Goal: Task Accomplishment & Management: Manage account settings

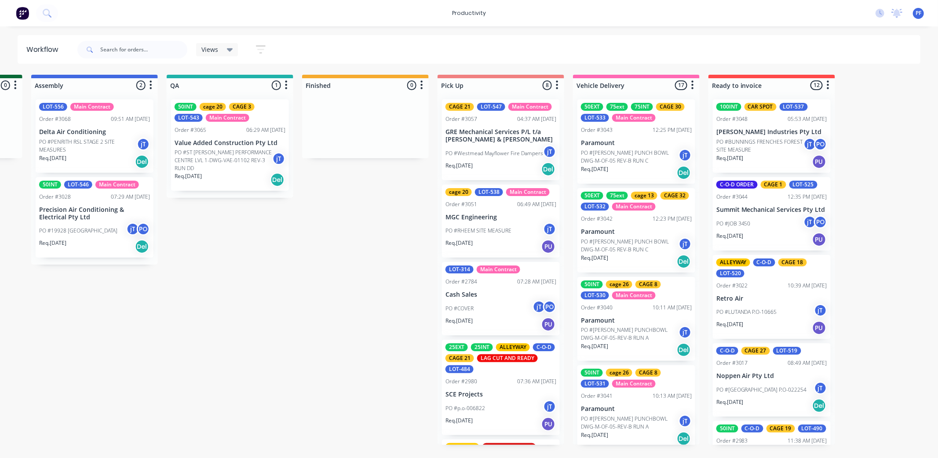
scroll to position [924, 0]
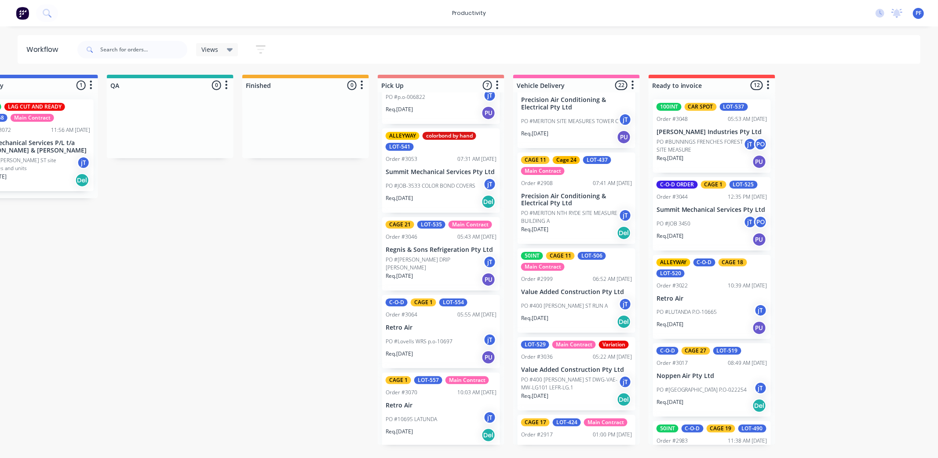
scroll to position [879, 0]
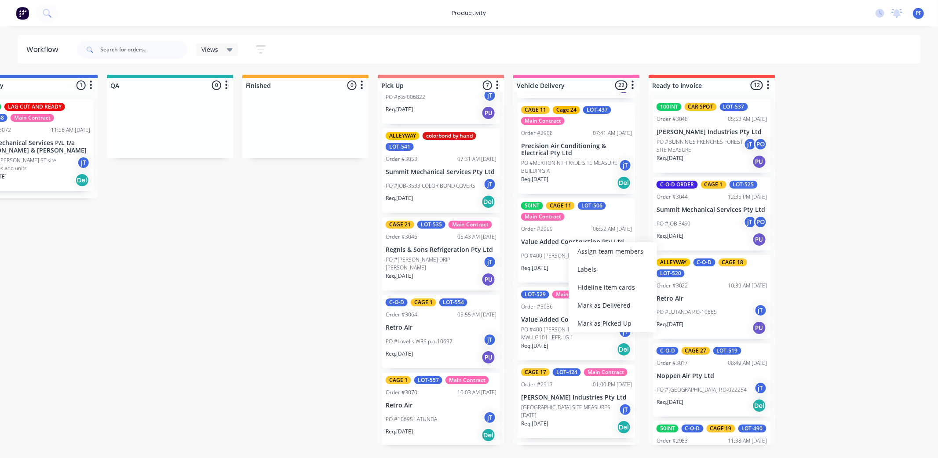
drag, startPoint x: 579, startPoint y: 304, endPoint x: 582, endPoint y: 300, distance: 5.0
click at [580, 302] on div "Mark as Delivered" at bounding box center [613, 305] width 88 height 18
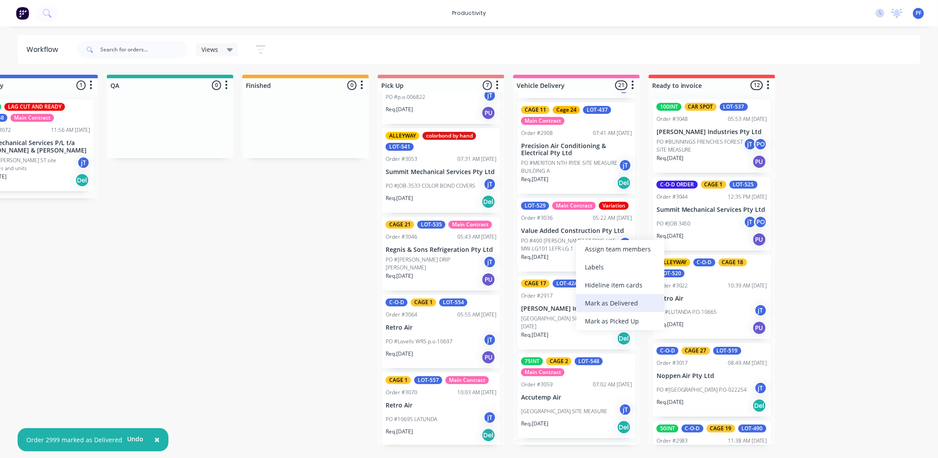
click at [609, 302] on div "Mark as Delivered" at bounding box center [620, 303] width 88 height 18
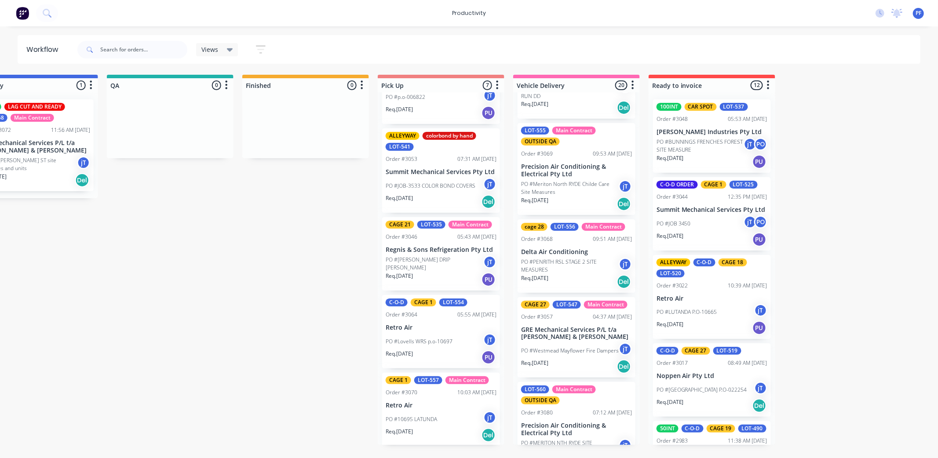
scroll to position [1404, 0]
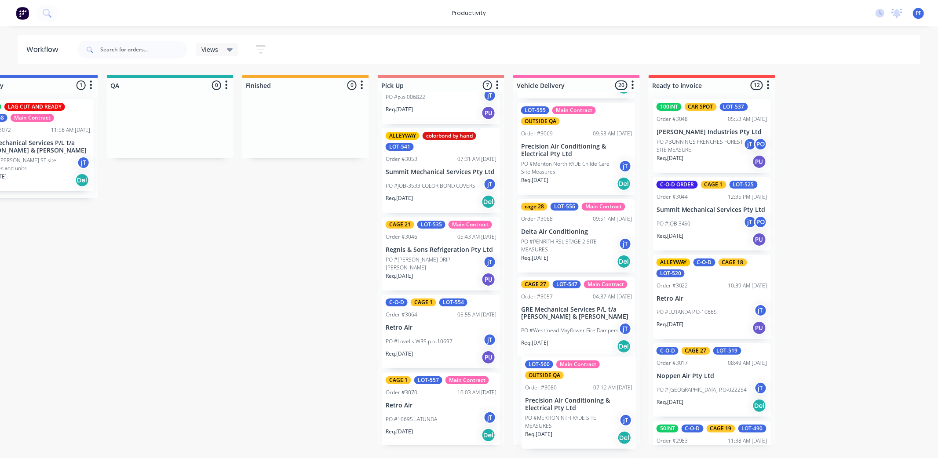
click at [585, 430] on div "50EXT 75ext 75INT CAGE 30 LOT-533 Main Contract Order #3043 12:25 PM [DATE] Par…" at bounding box center [576, 268] width 127 height 353
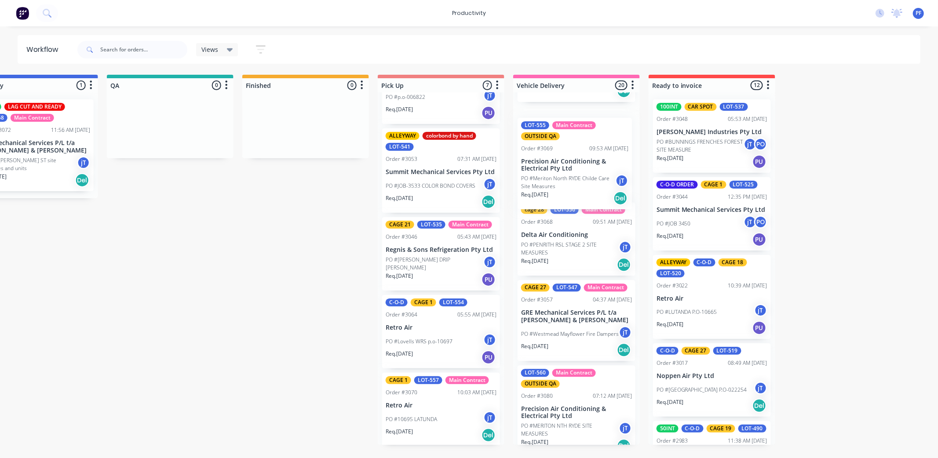
scroll to position [1399, 0]
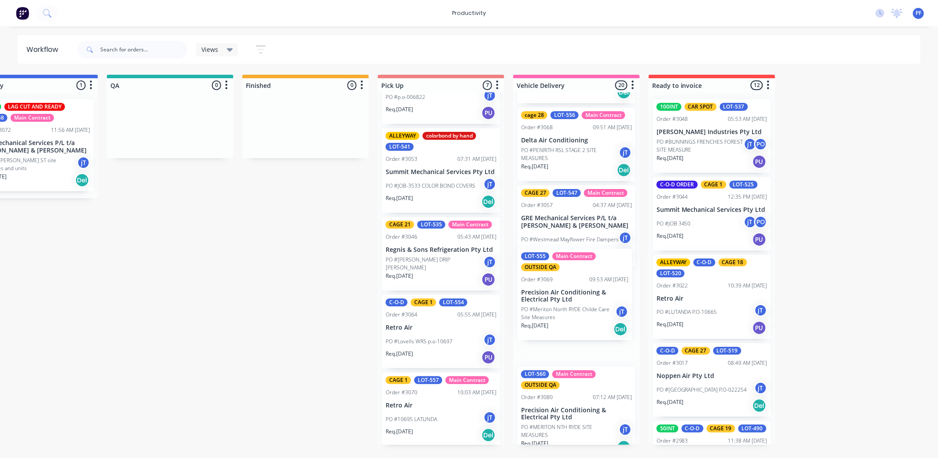
drag, startPoint x: 583, startPoint y: 156, endPoint x: 583, endPoint y: 314, distance: 157.9
click at [583, 314] on div "50EXT 75ext 75INT CAGE 30 LOT-533 Main Contract Order #3043 12:25 PM [DATE] Par…" at bounding box center [576, 268] width 127 height 353
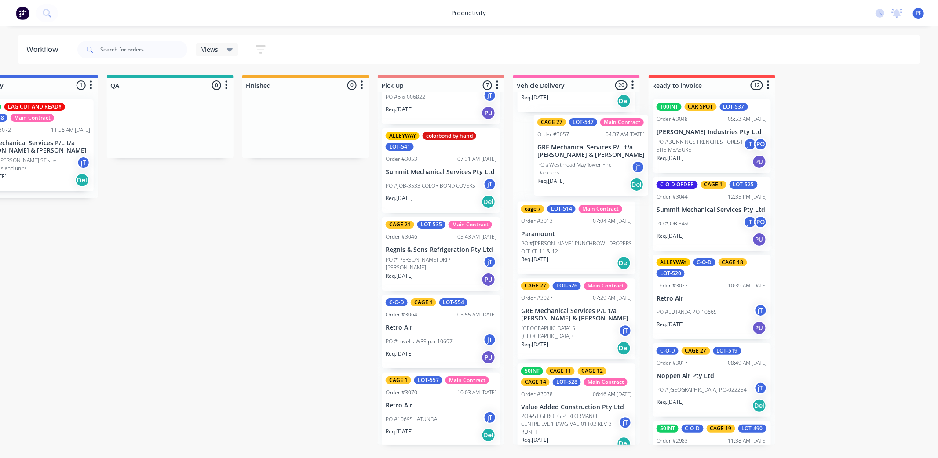
scroll to position [330, 0]
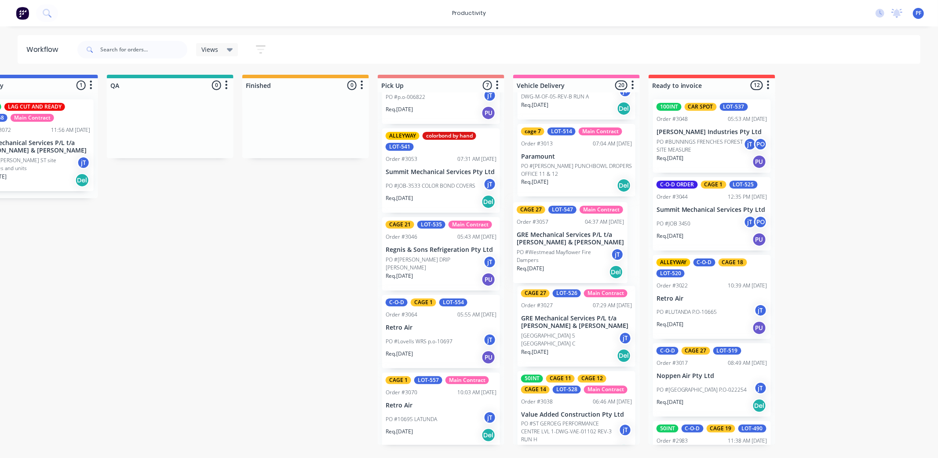
drag, startPoint x: 572, startPoint y: 280, endPoint x: 569, endPoint y: 259, distance: 21.8
click at [569, 259] on div "50EXT 75ext 75INT CAGE 30 LOT-533 Main Contract Order #3043 12:25 PM [DATE] Par…" at bounding box center [576, 268] width 127 height 353
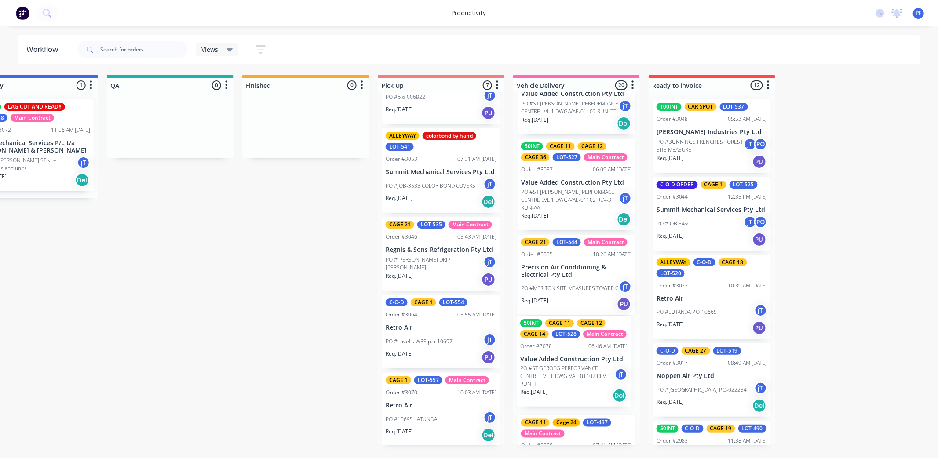
scroll to position [653, 0]
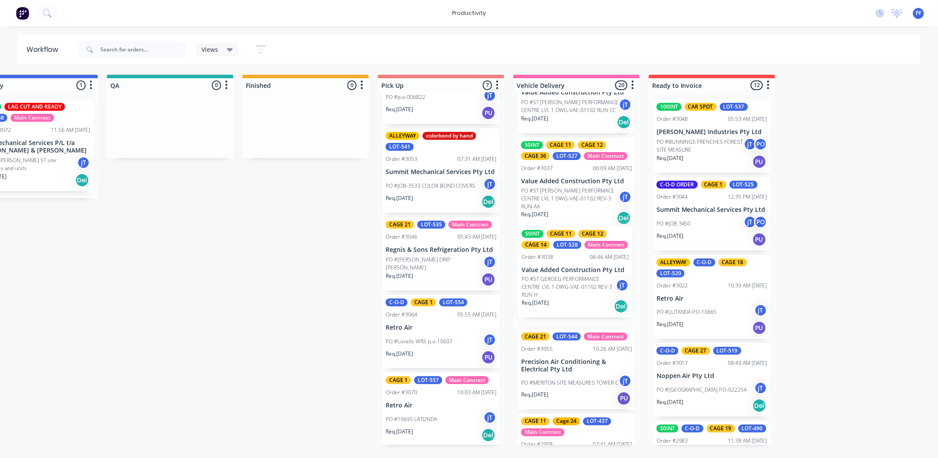
drag, startPoint x: 543, startPoint y: 318, endPoint x: 543, endPoint y: 275, distance: 43.5
click at [543, 275] on div "50EXT 75ext 75INT CAGE 30 LOT-533 Main Contract Order #3043 12:25 PM [DATE] Par…" at bounding box center [576, 268] width 127 height 353
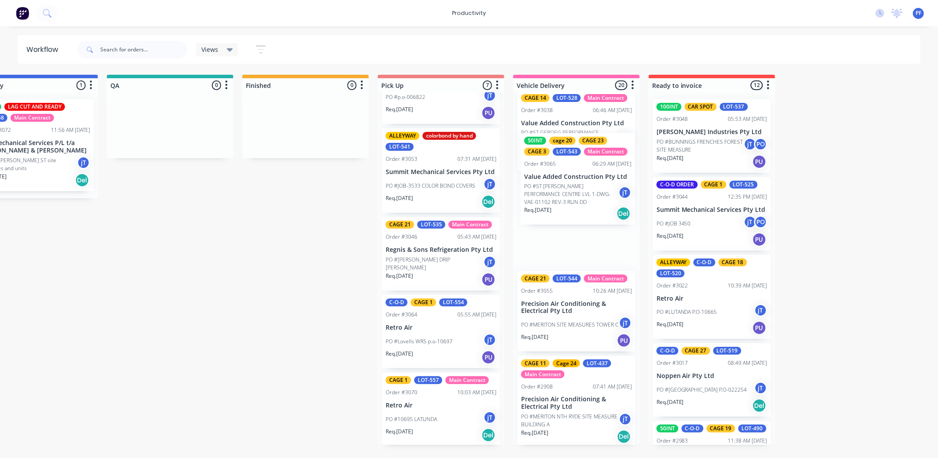
scroll to position [806, 0]
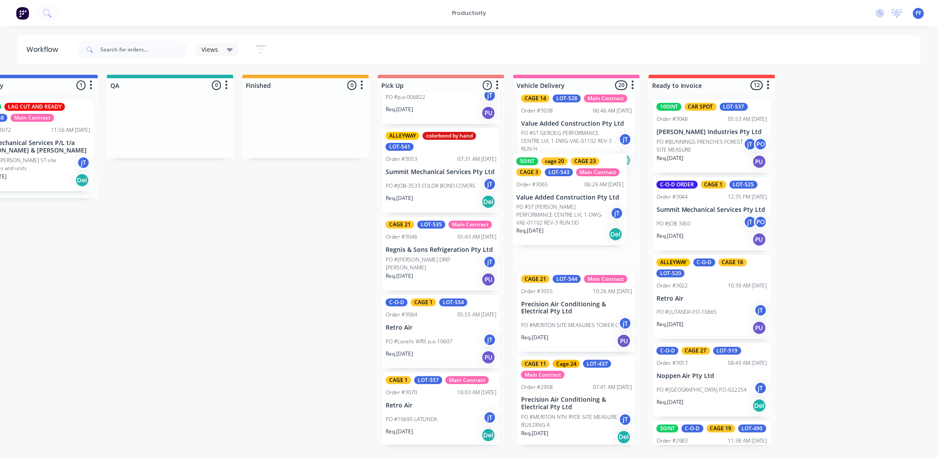
drag, startPoint x: 544, startPoint y: 369, endPoint x: 541, endPoint y: 223, distance: 146.0
click at [541, 223] on div "50EXT 75ext 75INT CAGE 30 LOT-533 Main Contract Order #3043 12:25 PM [DATE] Par…" at bounding box center [576, 268] width 127 height 353
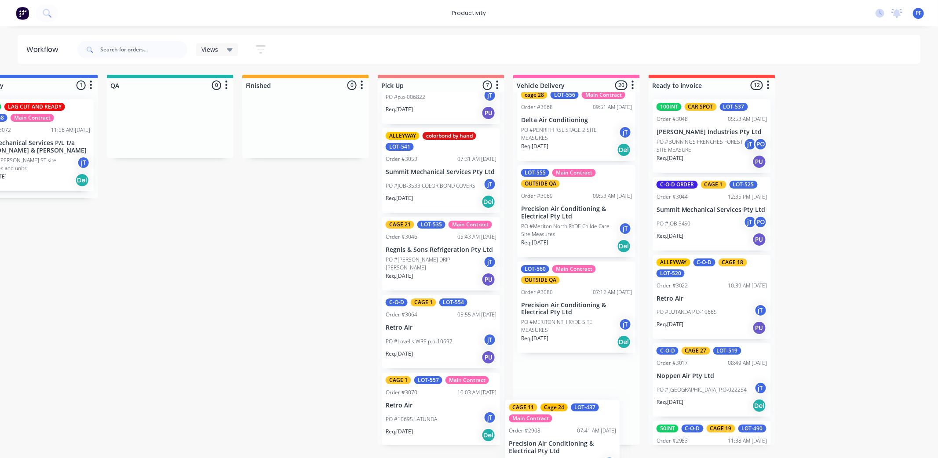
scroll to position [1408, 0]
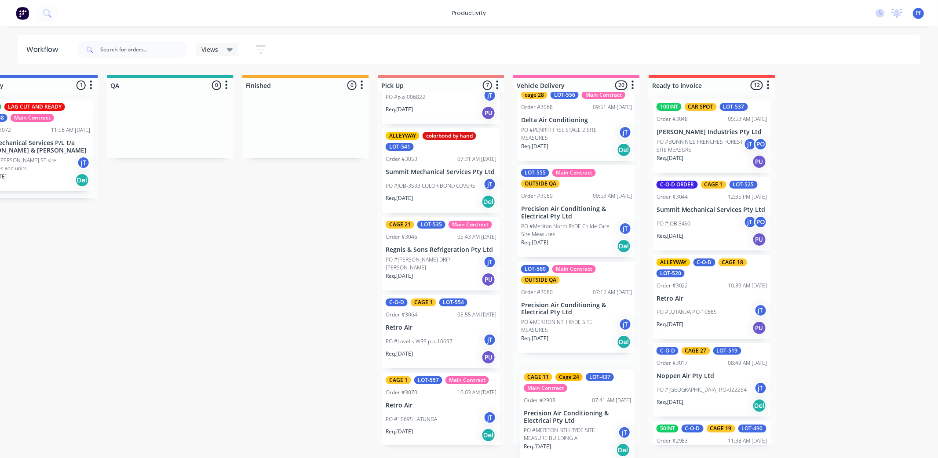
drag, startPoint x: 573, startPoint y: 230, endPoint x: 573, endPoint y: 387, distance: 157.0
click at [575, 408] on div "50EXT 75ext 75INT CAGE 30 LOT-533 Main Contract Order #3043 12:25 PM [DATE] Par…" at bounding box center [576, 268] width 127 height 353
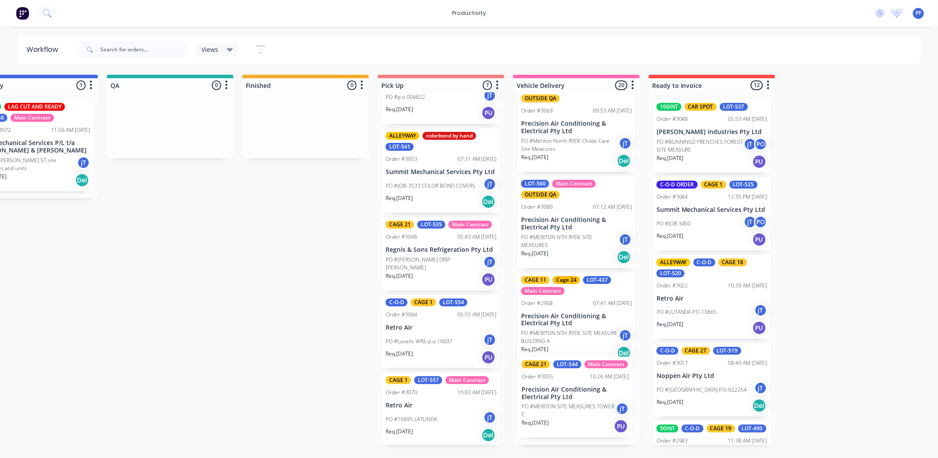
drag, startPoint x: 583, startPoint y: 279, endPoint x: 579, endPoint y: 372, distance: 93.3
click at [580, 377] on div "50EXT 75ext 75INT CAGE 30 LOT-533 Main Contract Order #3043 12:25 PM [DATE] Par…" at bounding box center [576, 268] width 127 height 353
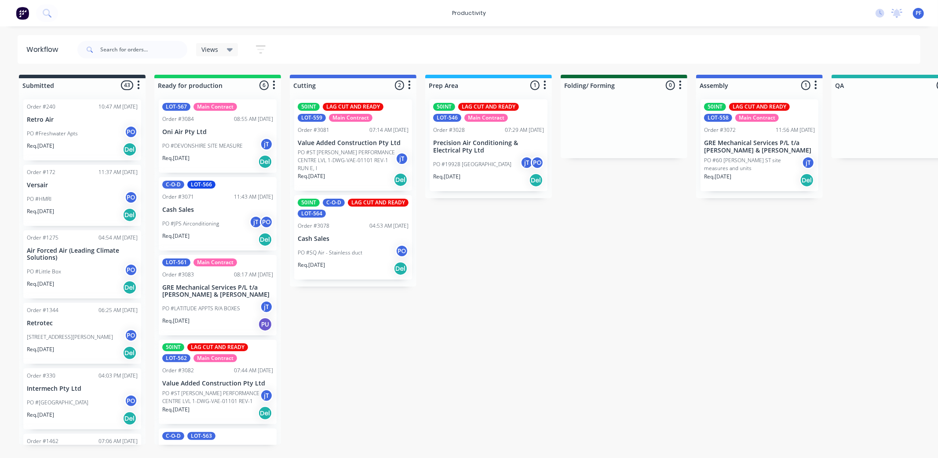
scroll to position [141, 0]
